Goal: Task Accomplishment & Management: Manage account settings

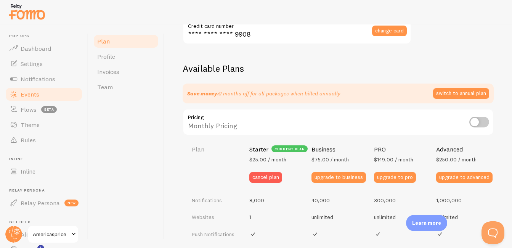
click at [52, 98] on link "Events" at bounding box center [44, 94] width 79 height 15
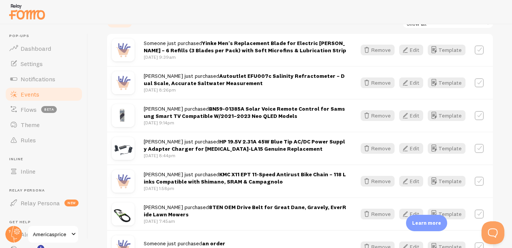
scroll to position [188, 0]
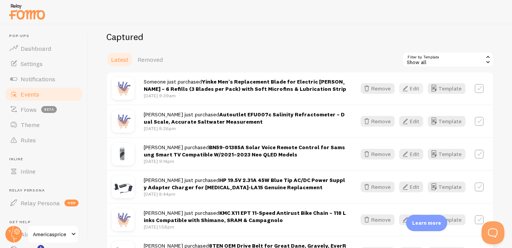
click at [370, 91] on button "Edit" at bounding box center [411, 88] width 24 height 11
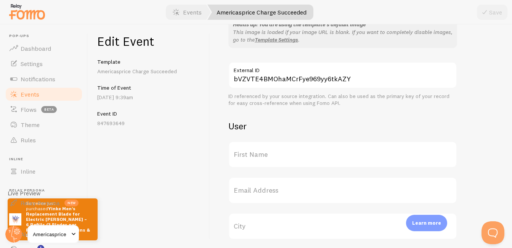
scroll to position [220, 0]
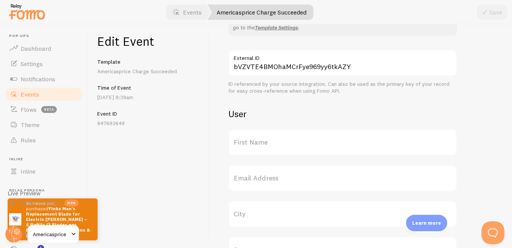
click at [313, 143] on label "First Name" at bounding box center [343, 142] width 229 height 27
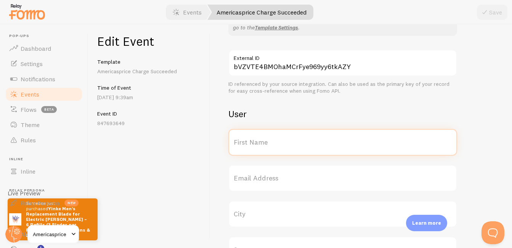
click at [313, 143] on input "First Name" at bounding box center [343, 142] width 229 height 27
type input "[PERSON_NAME]"
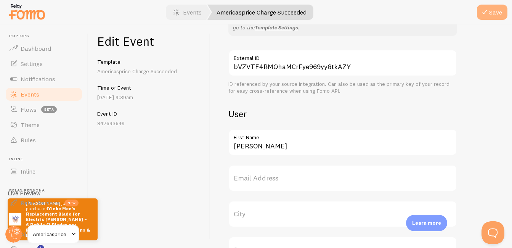
click at [370, 16] on icon "submit" at bounding box center [484, 12] width 9 height 9
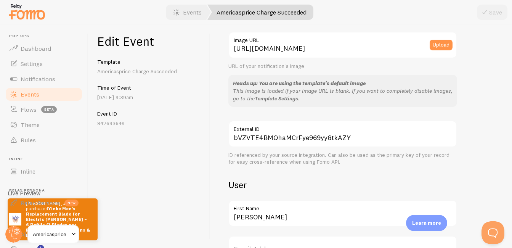
scroll to position [0, 0]
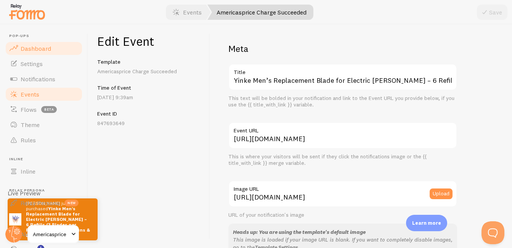
click at [35, 50] on span "Dashboard" at bounding box center [36, 49] width 31 height 8
